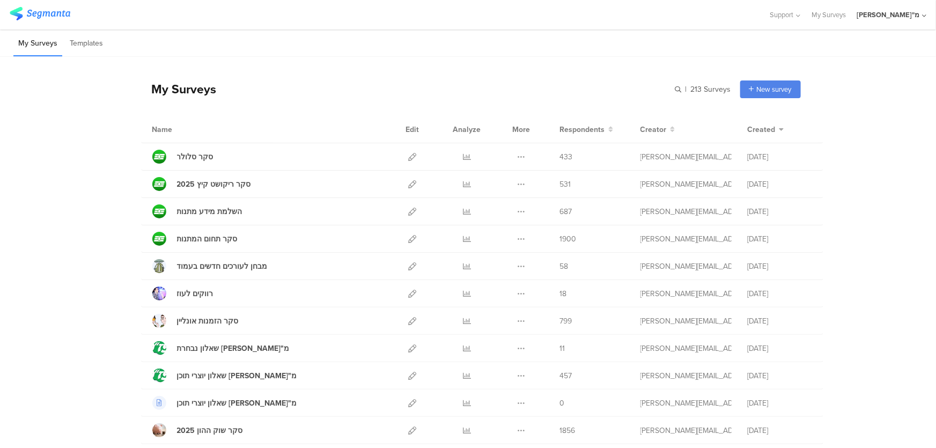
drag, startPoint x: 467, startPoint y: 157, endPoint x: 465, endPoint y: 116, distance: 41.4
click at [465, 116] on div "Analyze" at bounding box center [467, 129] width 32 height 27
click at [463, 156] on icon at bounding box center [467, 157] width 8 height 8
click at [465, 212] on icon at bounding box center [467, 212] width 8 height 8
click at [463, 238] on icon at bounding box center [467, 239] width 8 height 8
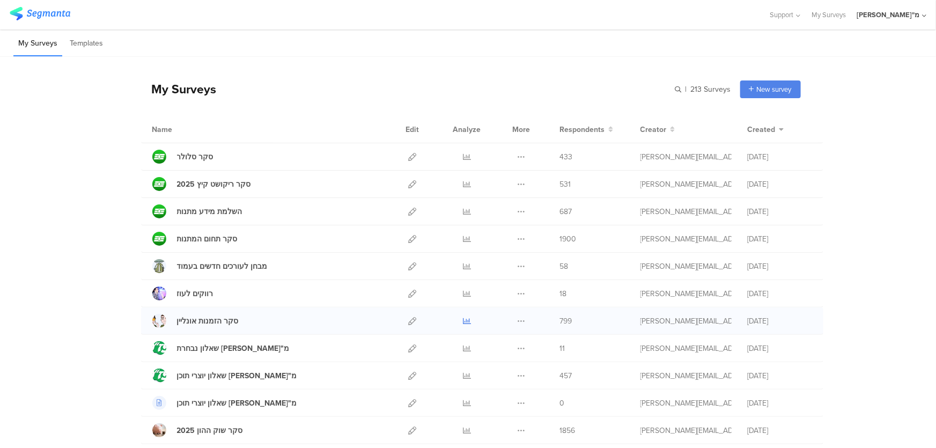
scroll to position [48, 0]
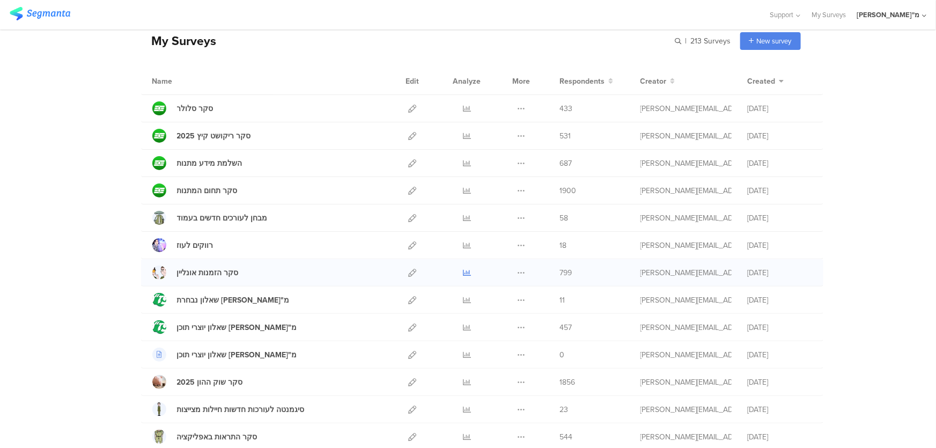
click at [465, 272] on icon at bounding box center [467, 273] width 8 height 8
click at [463, 325] on icon at bounding box center [467, 328] width 8 height 8
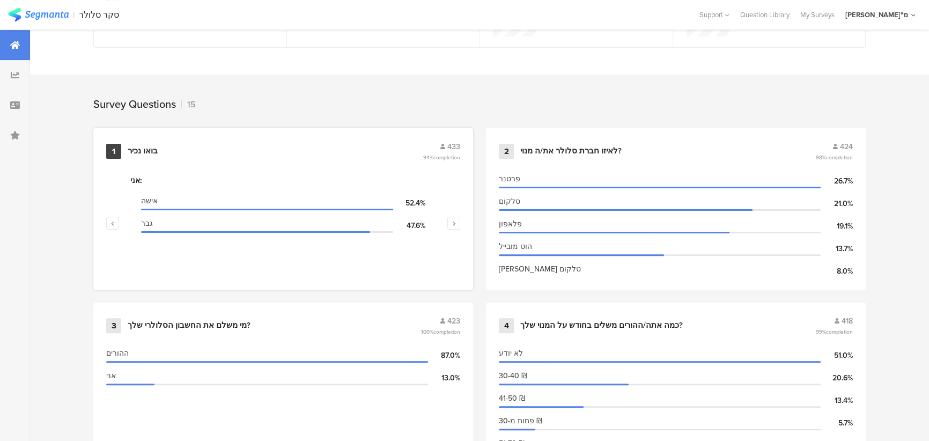
scroll to position [390, 0]
click at [460, 219] on button "button" at bounding box center [454, 222] width 13 height 13
click at [112, 221] on button "button" at bounding box center [112, 222] width 13 height 13
click at [456, 220] on icon "button" at bounding box center [454, 222] width 4 height 6
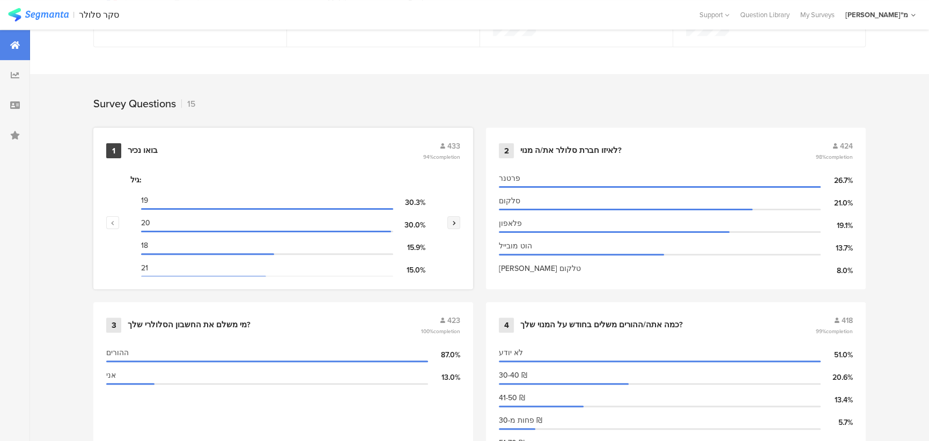
click at [456, 220] on icon "button" at bounding box center [454, 222] width 4 height 6
click at [106, 219] on div "1 בואו נכיר 433 94% completion אני: אישה 52.4% גבר 47.6% סטטוס שירות: סדיר 87.3…" at bounding box center [283, 209] width 380 height 162
click at [115, 219] on icon "button" at bounding box center [113, 222] width 4 height 6
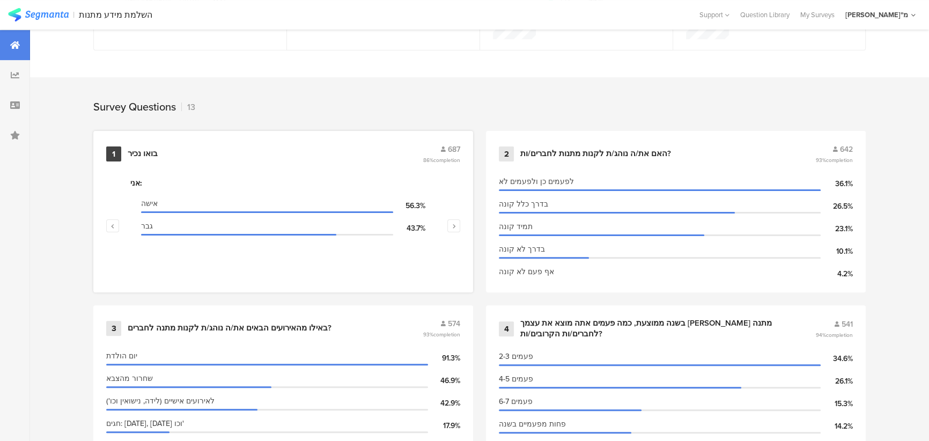
scroll to position [390, 0]
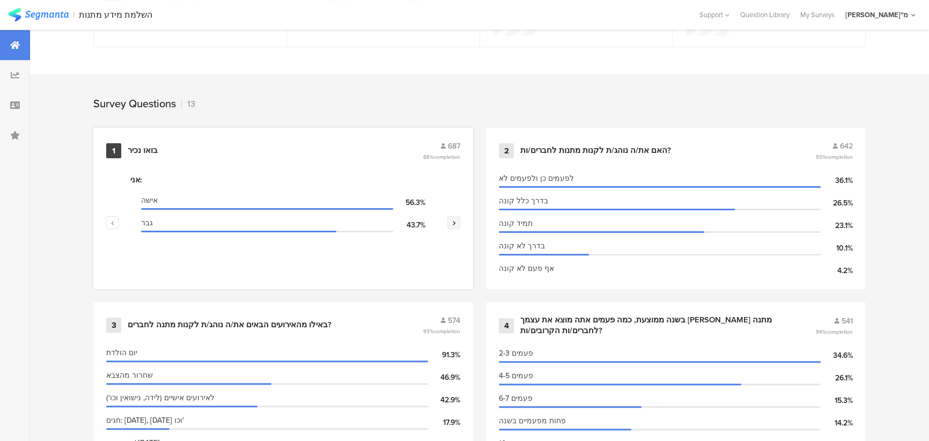
click at [456, 219] on icon "button" at bounding box center [454, 222] width 4 height 6
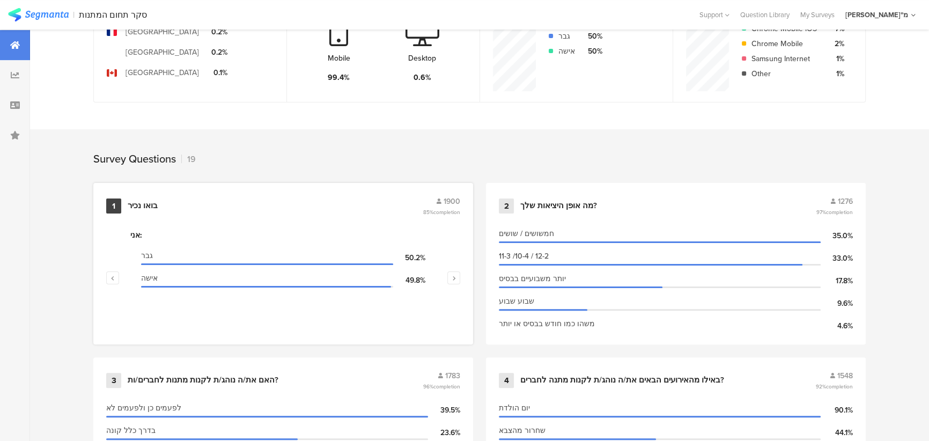
scroll to position [390, 0]
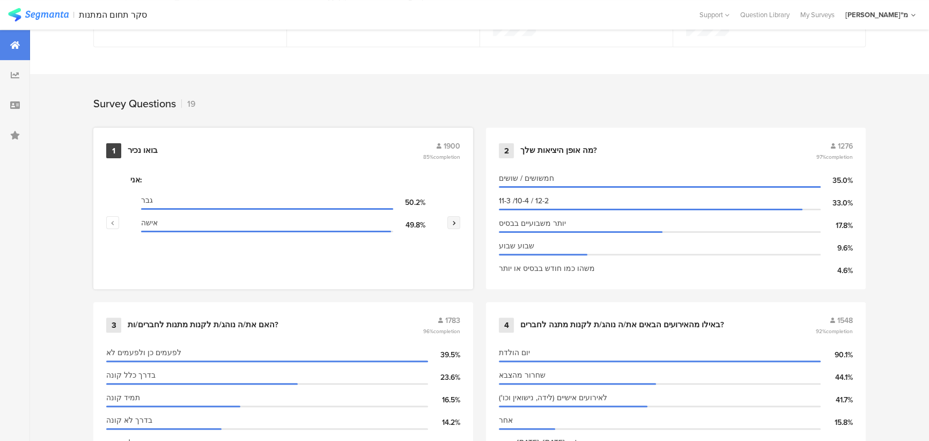
click at [454, 220] on button "button" at bounding box center [454, 222] width 13 height 13
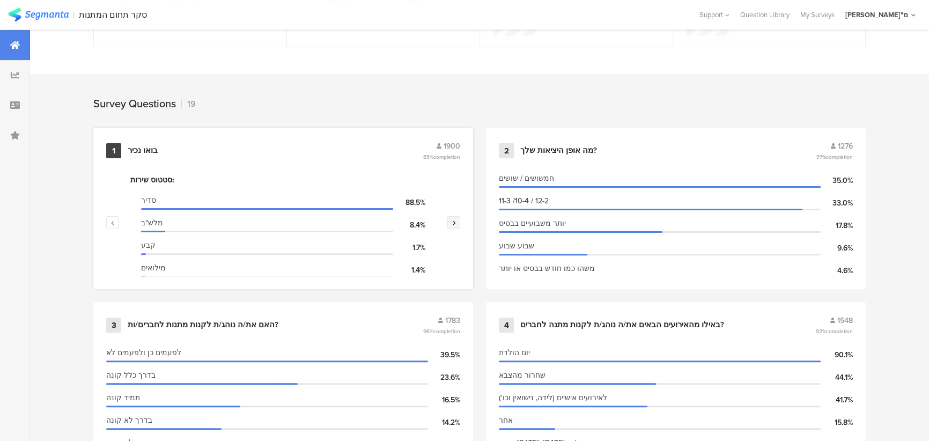
click at [455, 220] on button "button" at bounding box center [454, 222] width 13 height 13
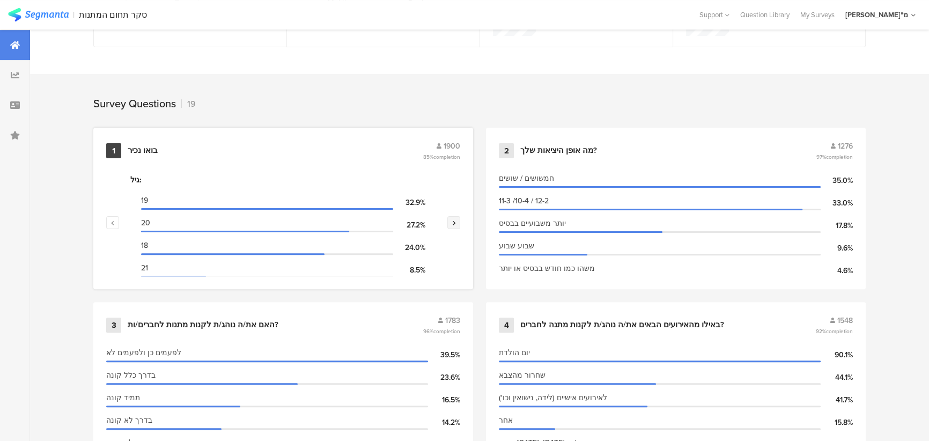
click at [455, 220] on button "button" at bounding box center [454, 222] width 13 height 13
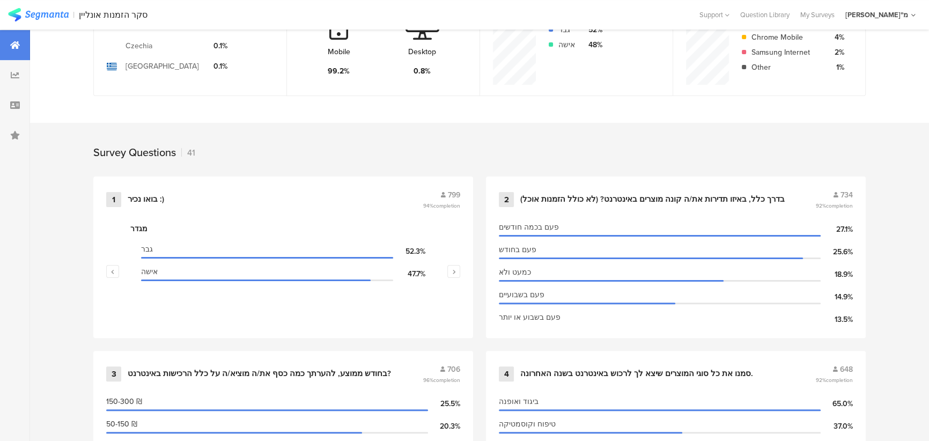
scroll to position [292, 0]
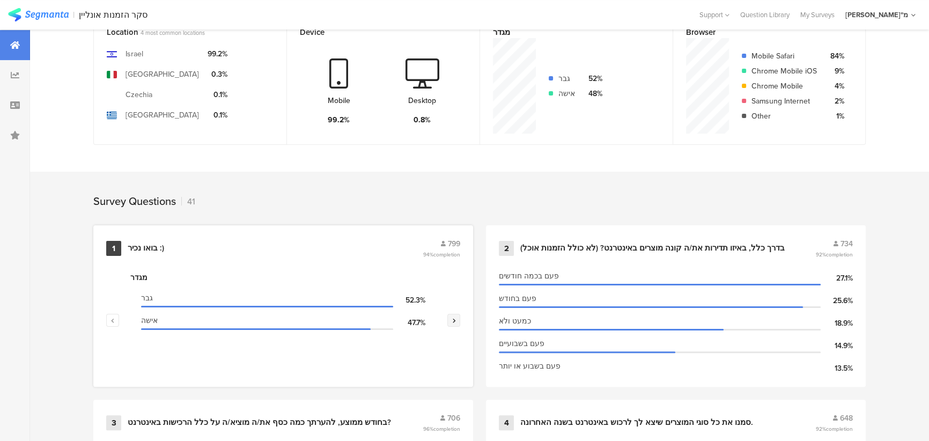
click at [452, 314] on button "button" at bounding box center [454, 320] width 13 height 13
click at [455, 314] on button "button" at bounding box center [454, 320] width 13 height 13
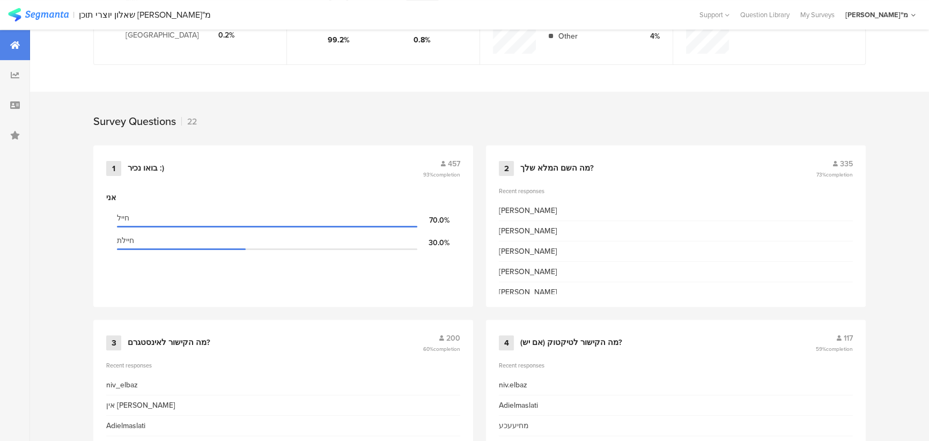
scroll to position [390, 0]
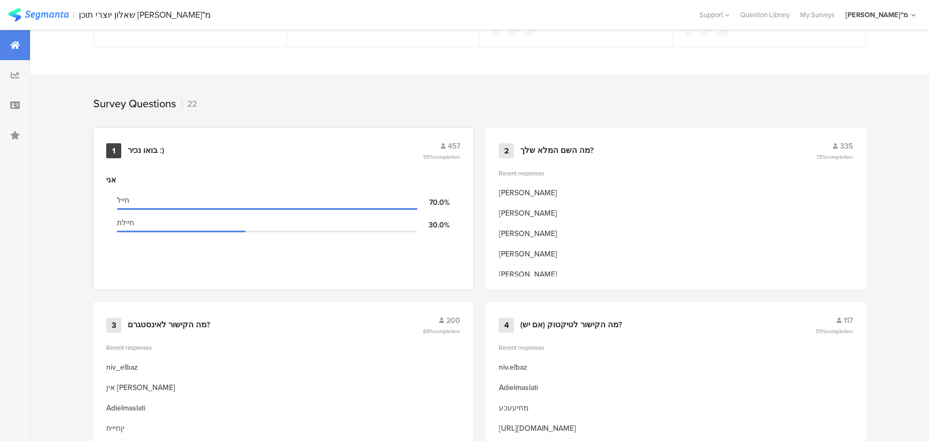
click at [450, 179] on div "אני" at bounding box center [283, 179] width 354 height 11
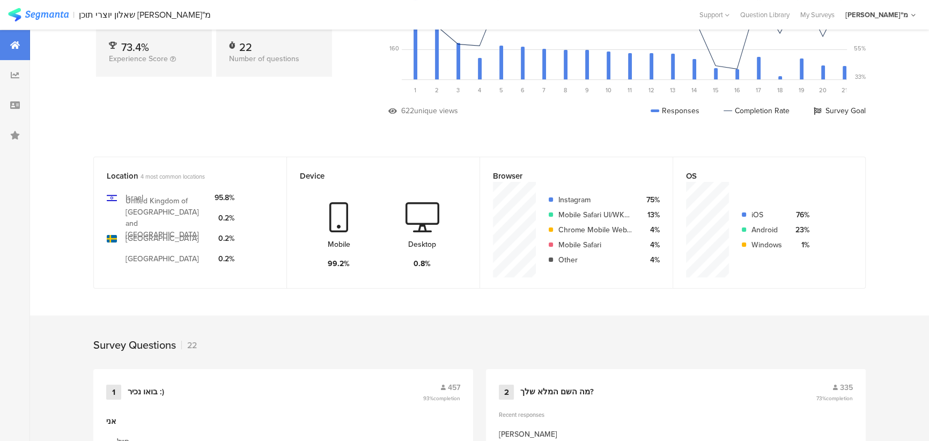
scroll to position [146, 0]
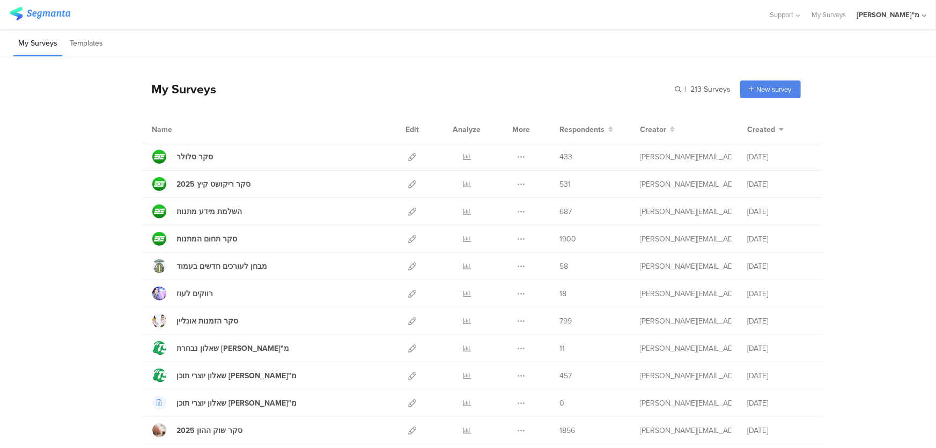
scroll to position [48, 0]
